Goal: Task Accomplishment & Management: Use online tool/utility

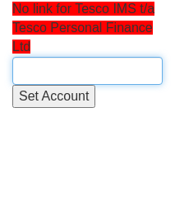
click at [50, 72] on input "text" at bounding box center [87, 71] width 151 height 28
type input "b"
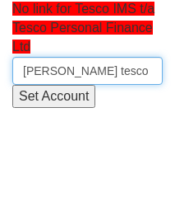
type input "[PERSON_NAME] tesco"
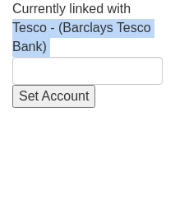
drag, startPoint x: 72, startPoint y: 44, endPoint x: 12, endPoint y: 31, distance: 60.5
click at [12, 31] on div "Currently linked with Tesco - (Barclays Tesco Bank) Set Account" at bounding box center [87, 54] width 151 height 108
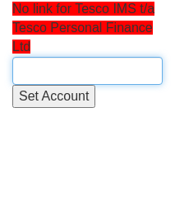
click at [27, 73] on input "text" at bounding box center [87, 71] width 151 height 28
paste input "Tesco - (Barclays Tesco Bank)"
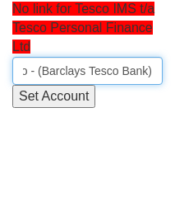
scroll to position [0, 46]
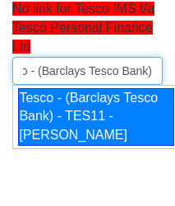
click at [57, 128] on div "Tesco - (Barclays Tesco Bank) - TES11 - Eugene Larkin" at bounding box center [96, 117] width 156 height 58
type input "Tesco - (Barclays Tesco Bank) - TES11 - Eugene Larkin"
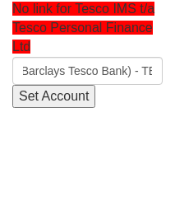
click at [51, 86] on input "Set Account" at bounding box center [53, 97] width 83 height 24
